Goal: Navigation & Orientation: Find specific page/section

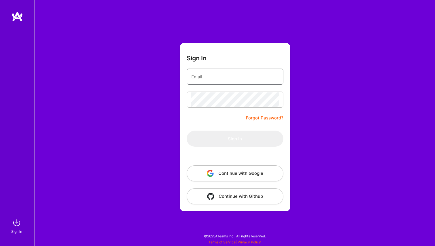
type input "[EMAIL_ADDRESS][DOMAIN_NAME]"
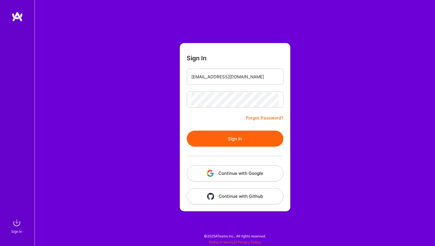
click at [243, 137] on button "Sign In" at bounding box center [235, 139] width 97 height 16
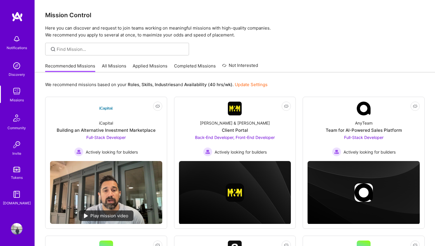
click at [113, 70] on link "All Missions" at bounding box center [114, 67] width 24 height 9
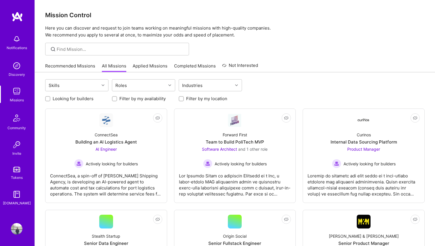
click at [146, 66] on link "Applied Missions" at bounding box center [150, 67] width 35 height 9
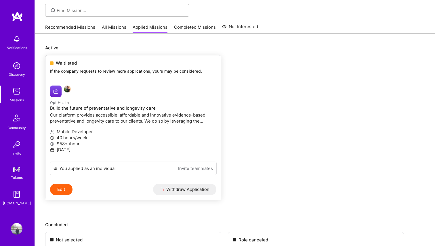
scroll to position [40, 0]
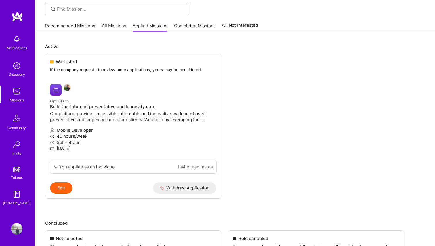
click at [199, 25] on link "Completed Missions" at bounding box center [195, 27] width 42 height 9
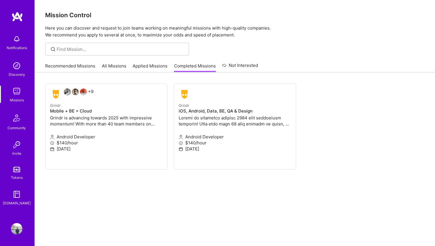
click at [147, 66] on link "Applied Missions" at bounding box center [150, 67] width 35 height 9
